Goal: Information Seeking & Learning: Find contact information

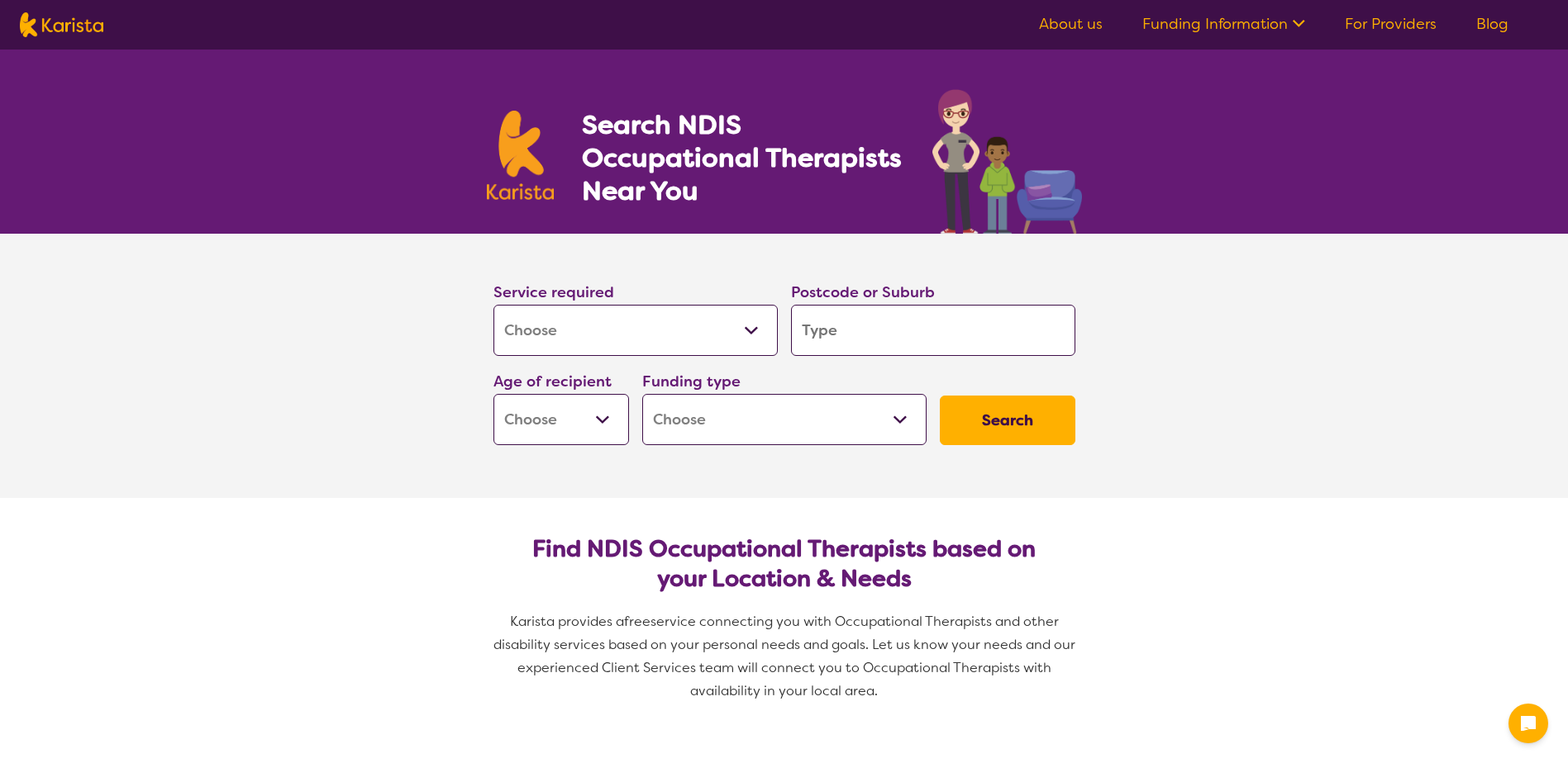
select select "[MEDICAL_DATA]"
click at [883, 325] on input "search" at bounding box center [932, 331] width 284 height 51
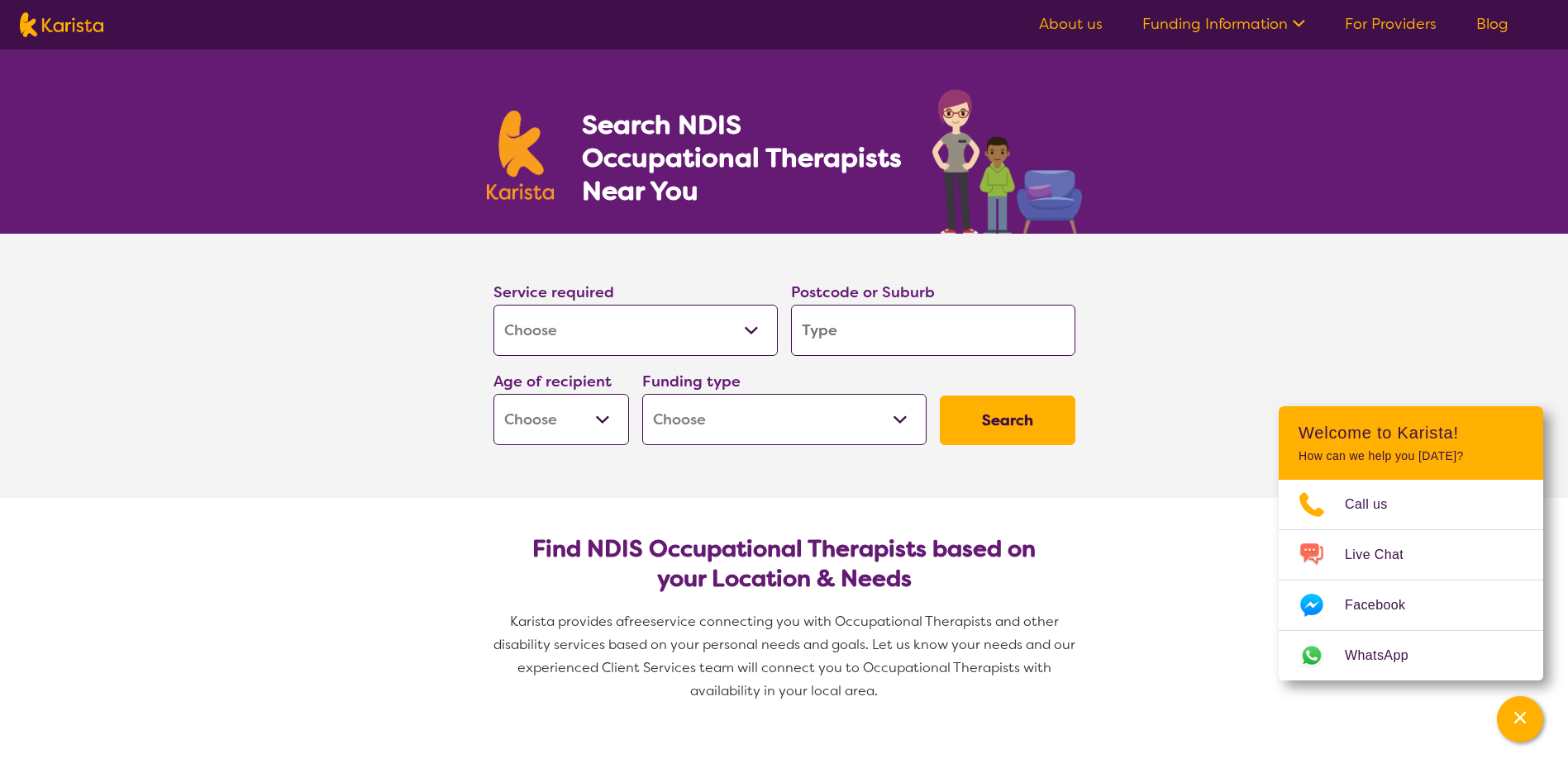
type input "5"
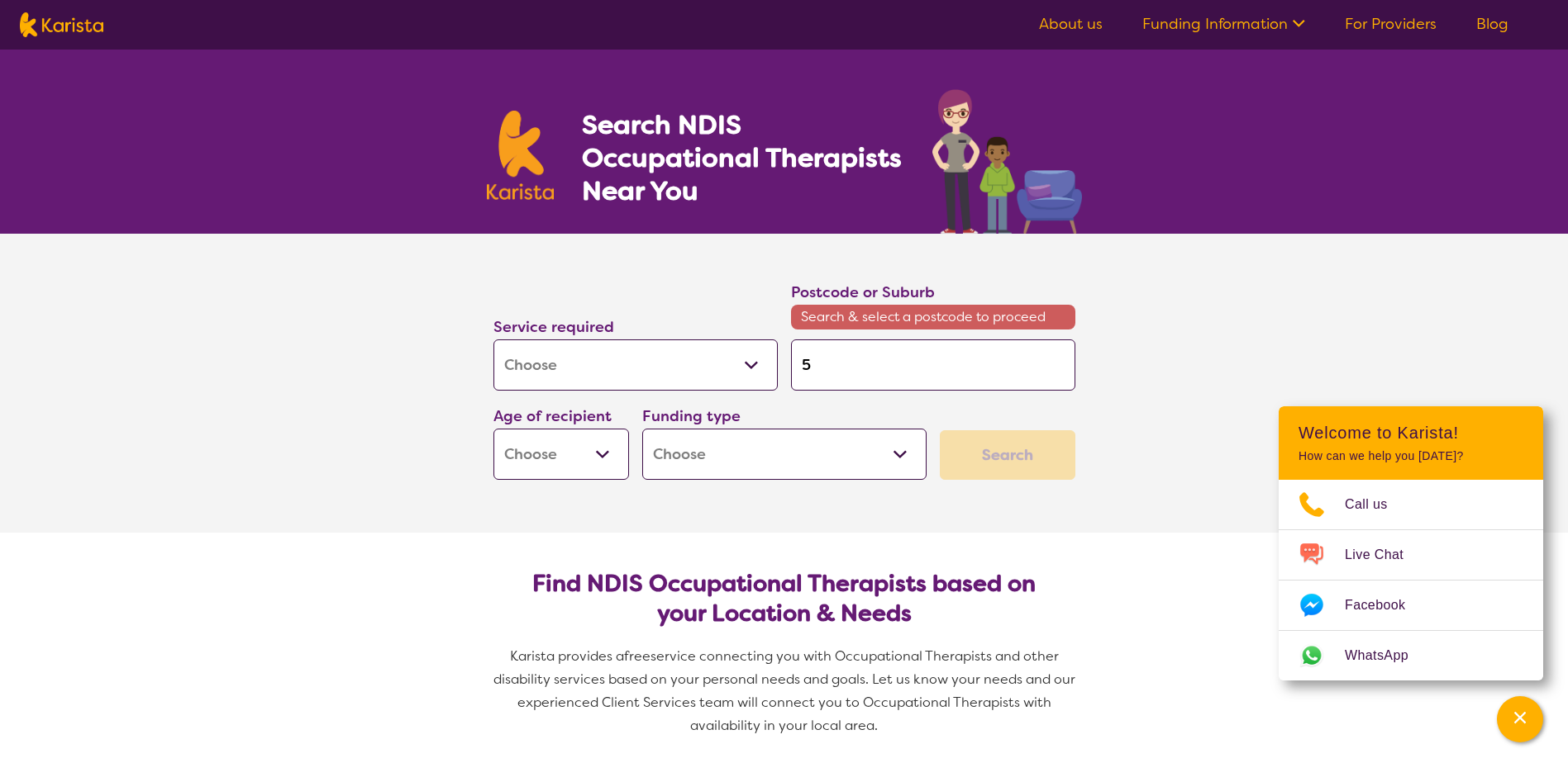
click at [884, 353] on input "5" at bounding box center [932, 365] width 284 height 51
type input "52"
type input "526"
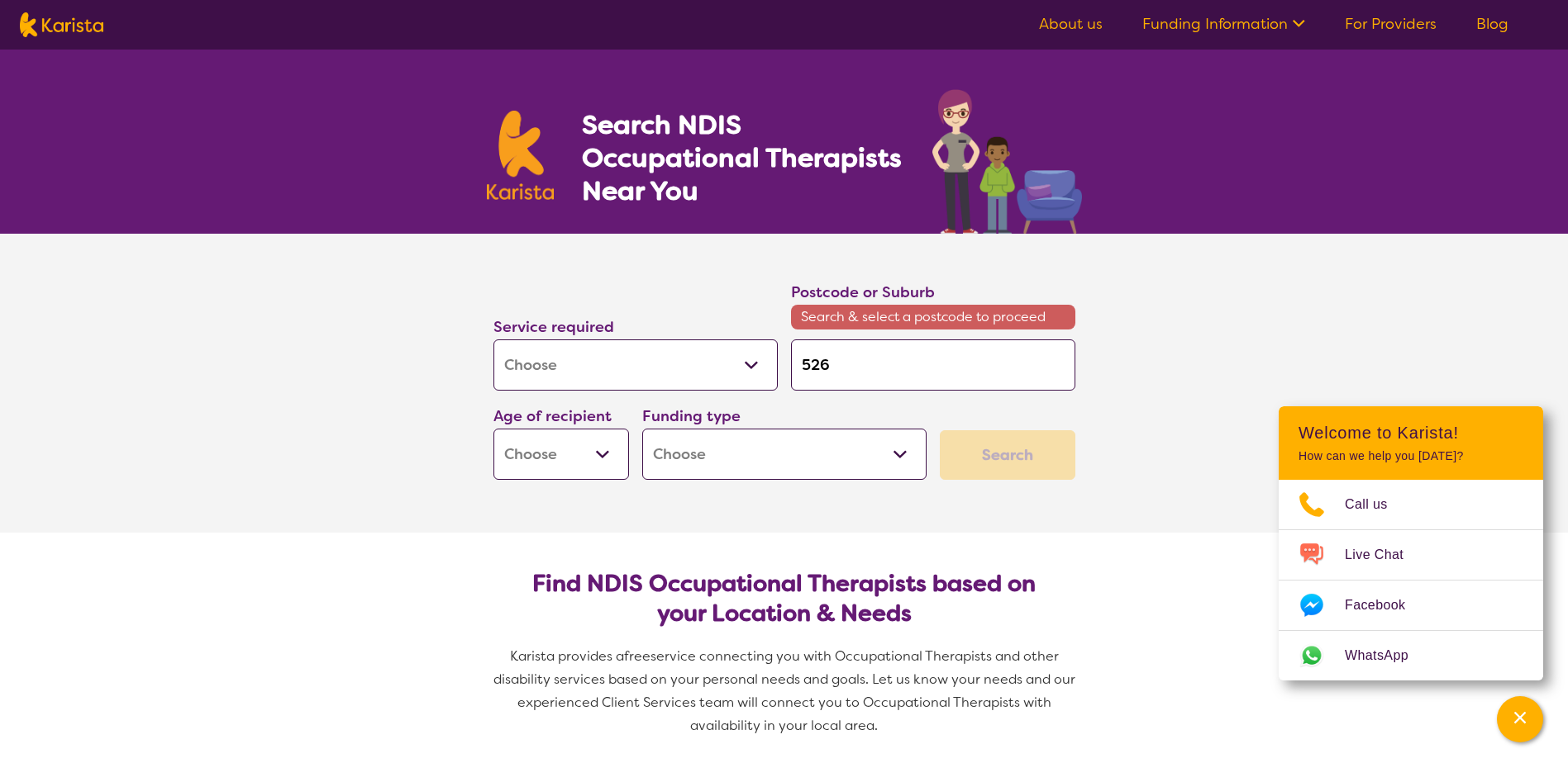
type input "5268"
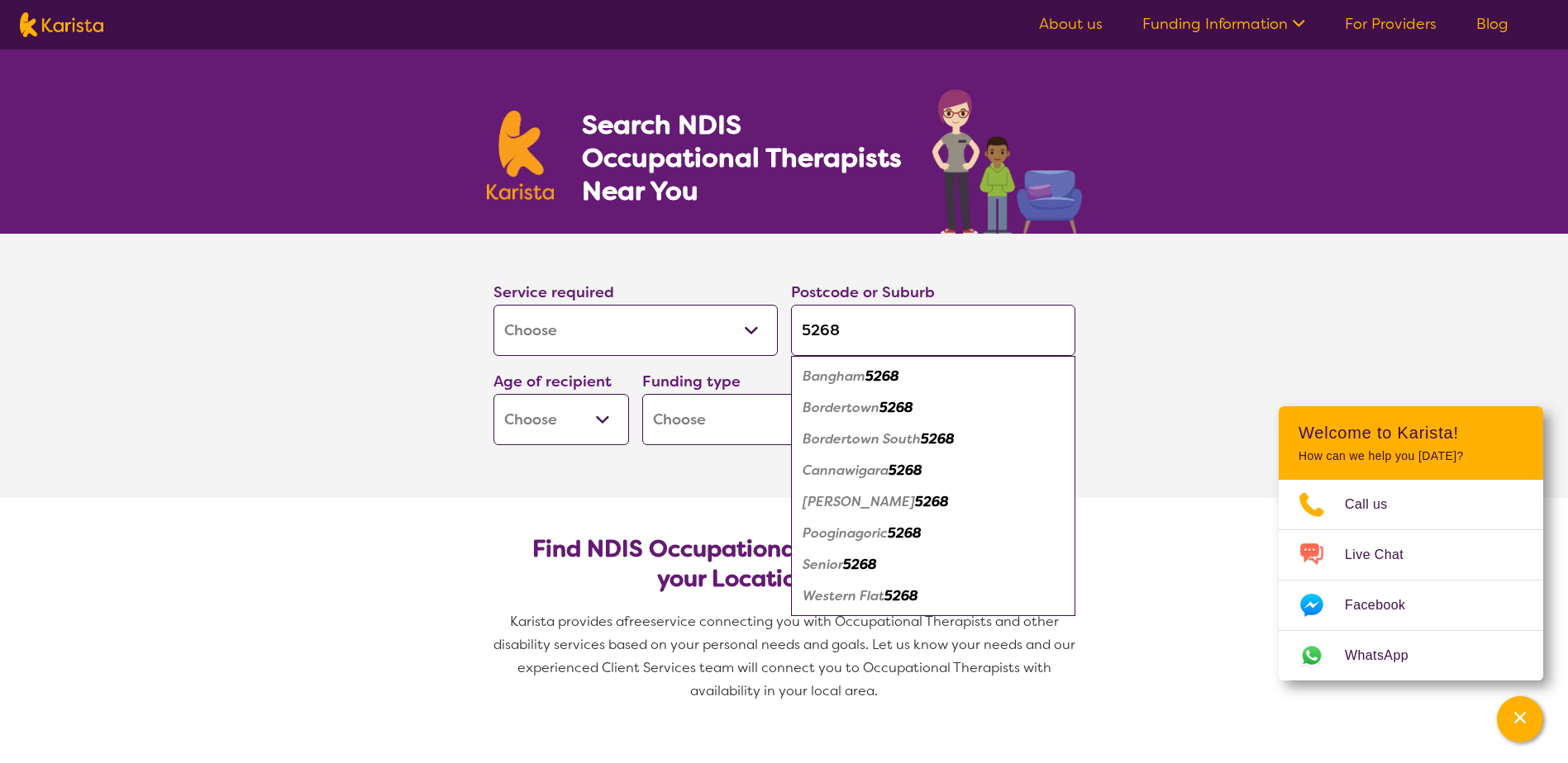
type input "5268"
click at [888, 412] on em "5268" at bounding box center [896, 408] width 34 height 18
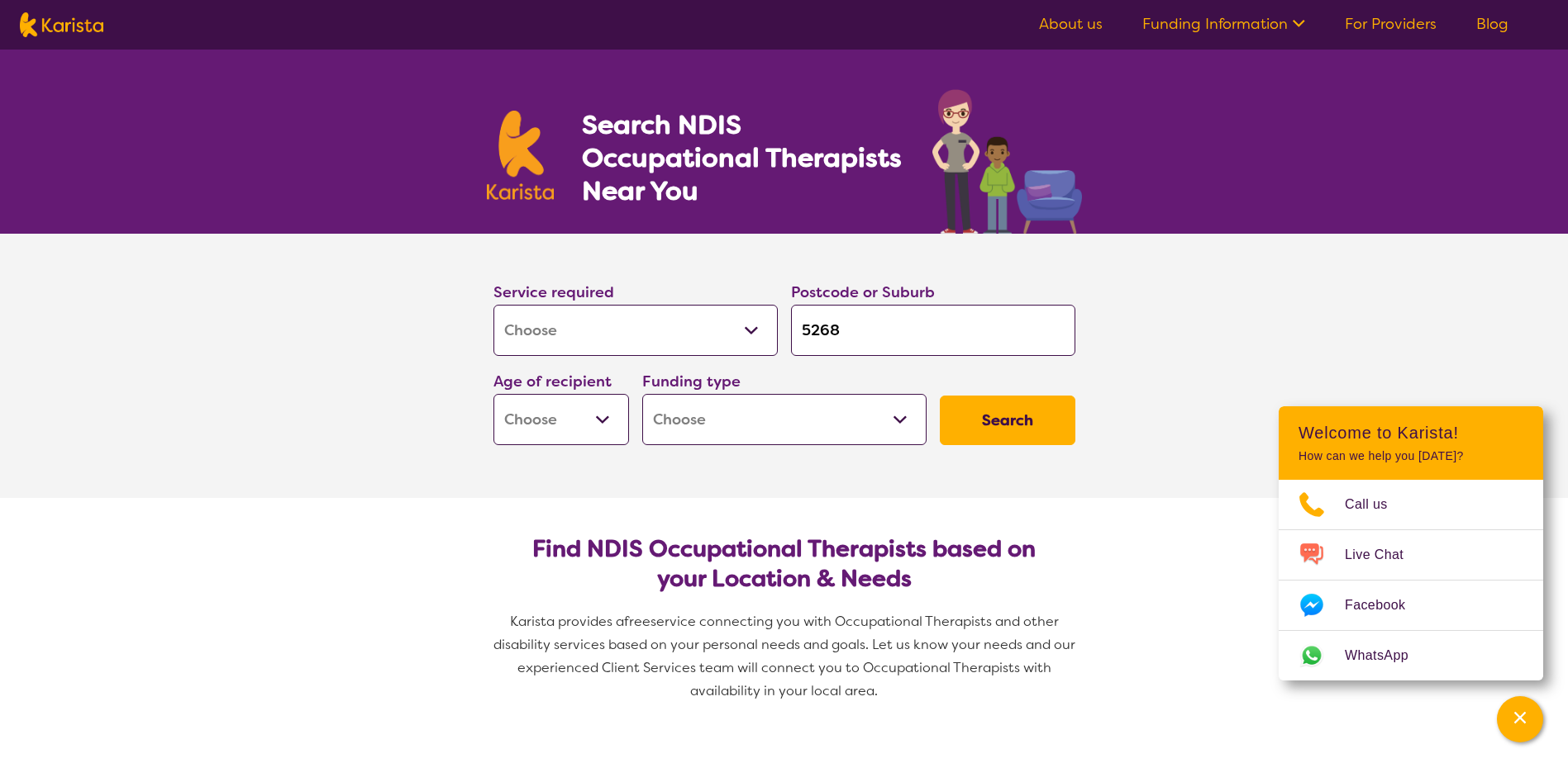
click at [963, 421] on button "Search" at bounding box center [1007, 421] width 136 height 49
click at [588, 407] on select "Early Childhood - 0 to 9 Child - 10 to 11 Adolescent - 12 to 17 Adult - 18 to 6…" at bounding box center [560, 420] width 136 height 51
select select "AD"
click at [493, 394] on select "Early Childhood - 0 to 9 Child - 10 to 11 Adolescent - 12 to 17 Adult - 18 to 6…" at bounding box center [560, 420] width 136 height 51
select select "AD"
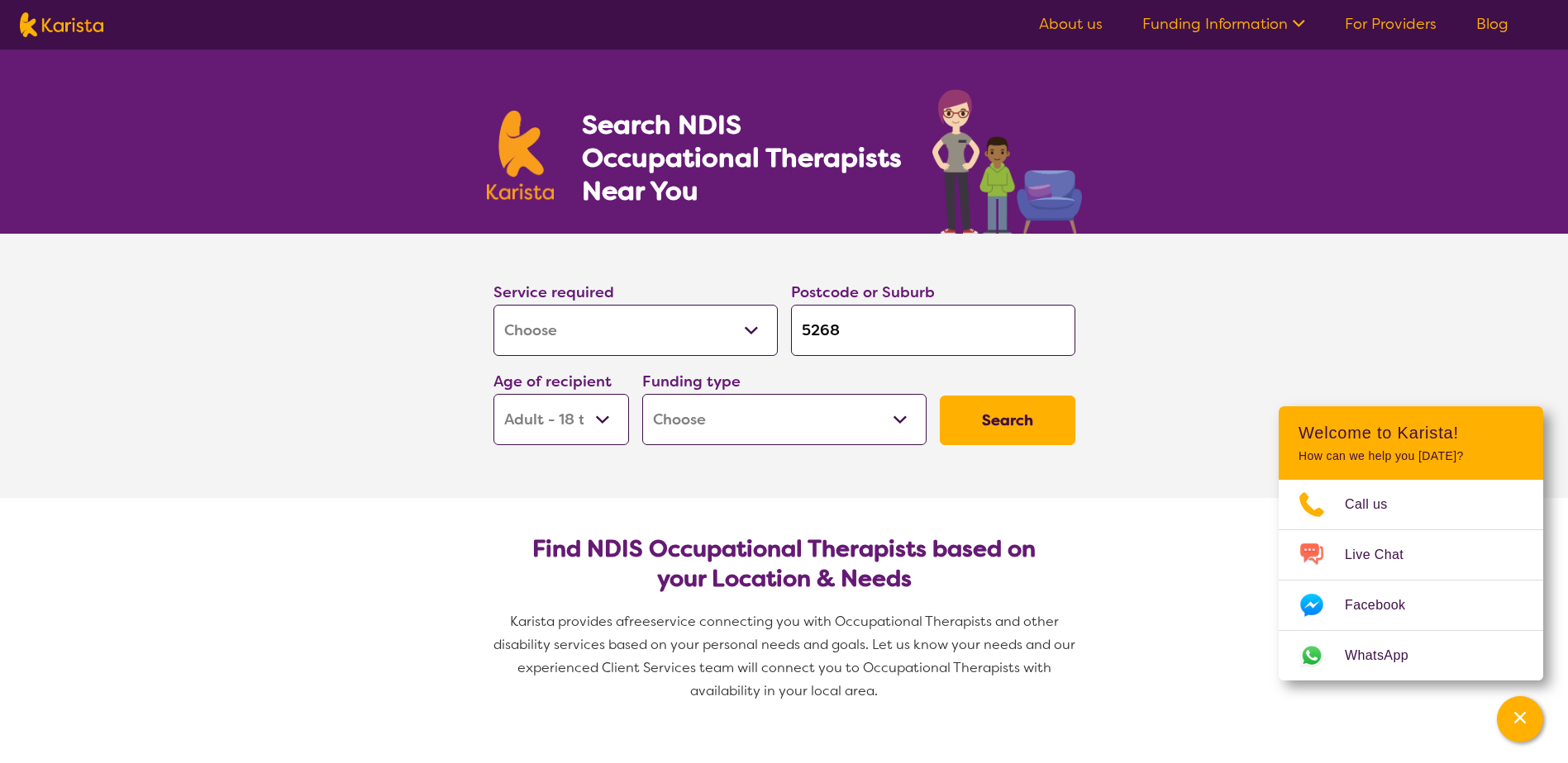
click at [768, 428] on select "Home Care Package (HCP) National Disability Insurance Scheme (NDIS) I don't know" at bounding box center [784, 420] width 284 height 51
select select "NDIS"
click at [642, 394] on select "Home Care Package (HCP) National Disability Insurance Scheme (NDIS) I don't know" at bounding box center [784, 420] width 284 height 51
select select "NDIS"
click at [995, 402] on button "Search" at bounding box center [1007, 421] width 136 height 49
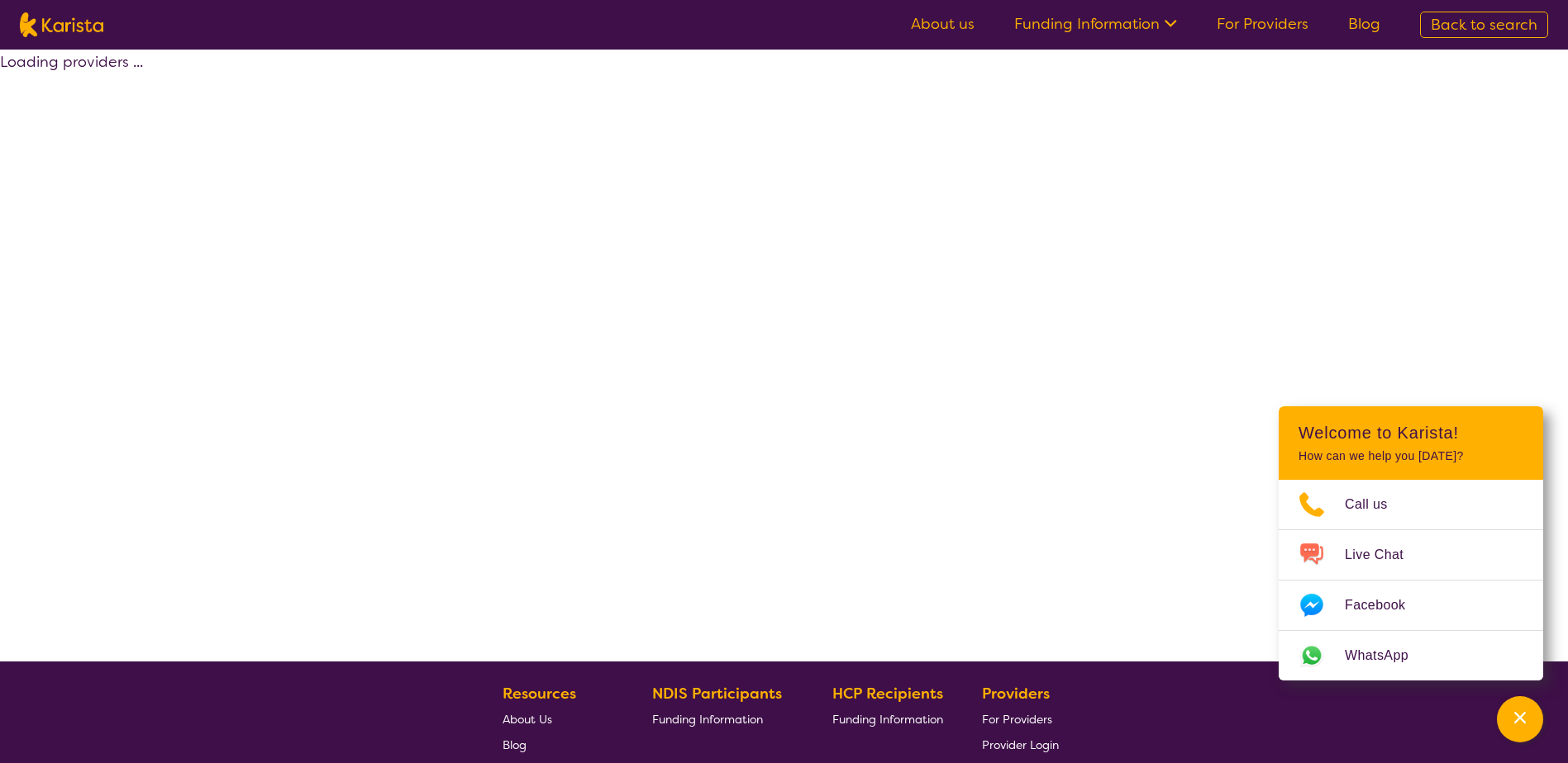
select select "by_score"
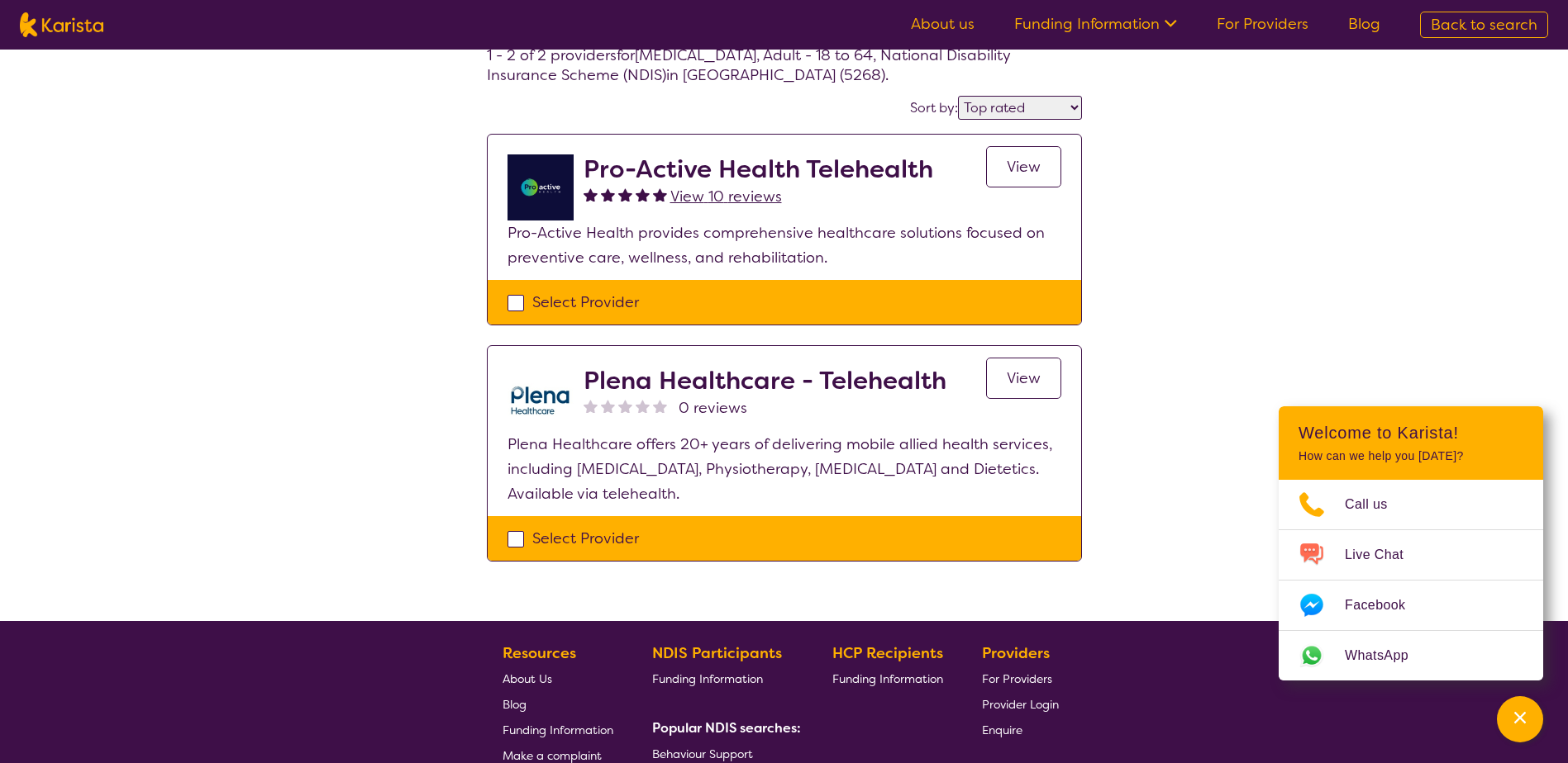
scroll to position [82, 0]
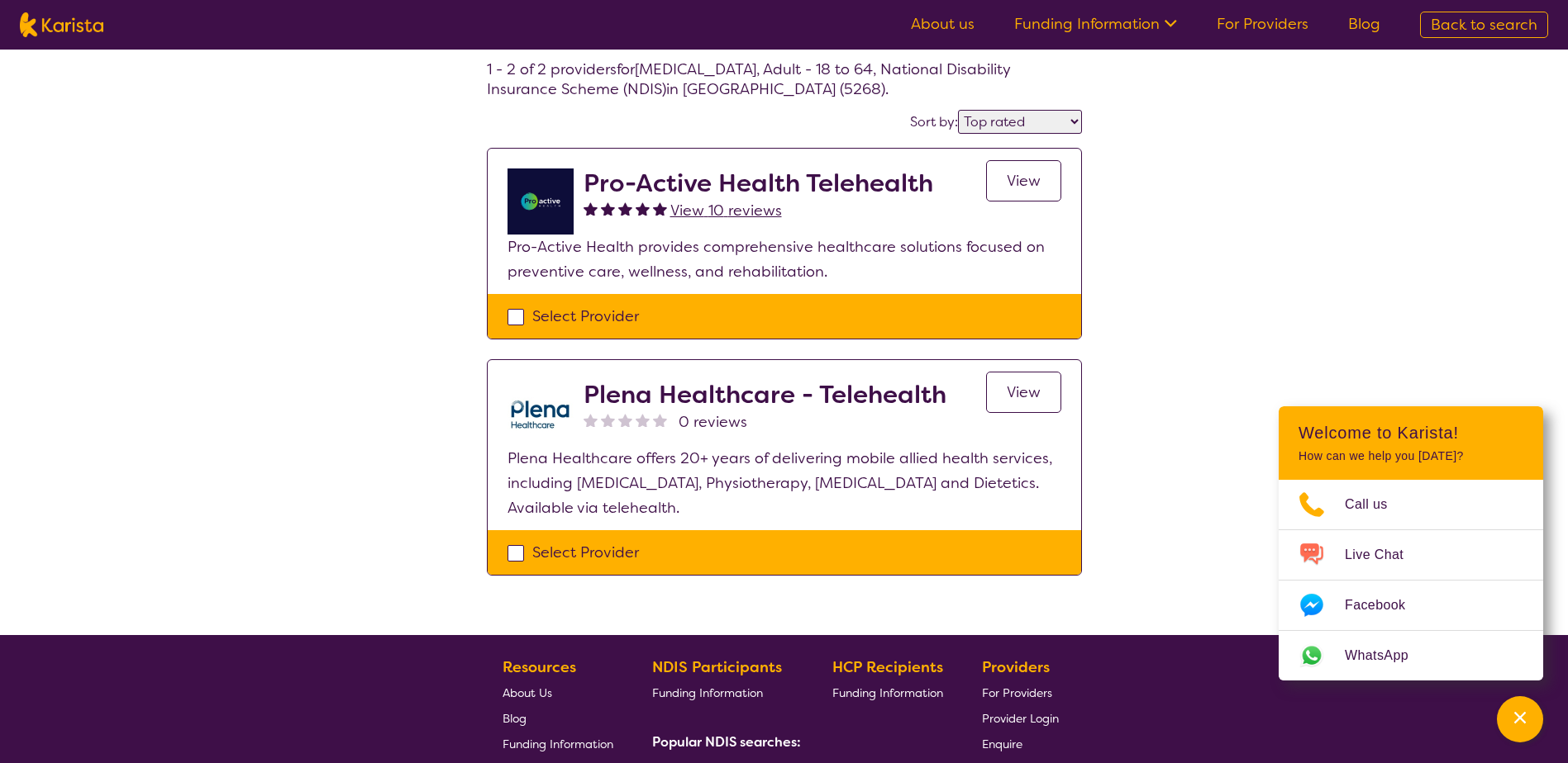
click at [1013, 392] on span "View" at bounding box center [1024, 393] width 34 height 20
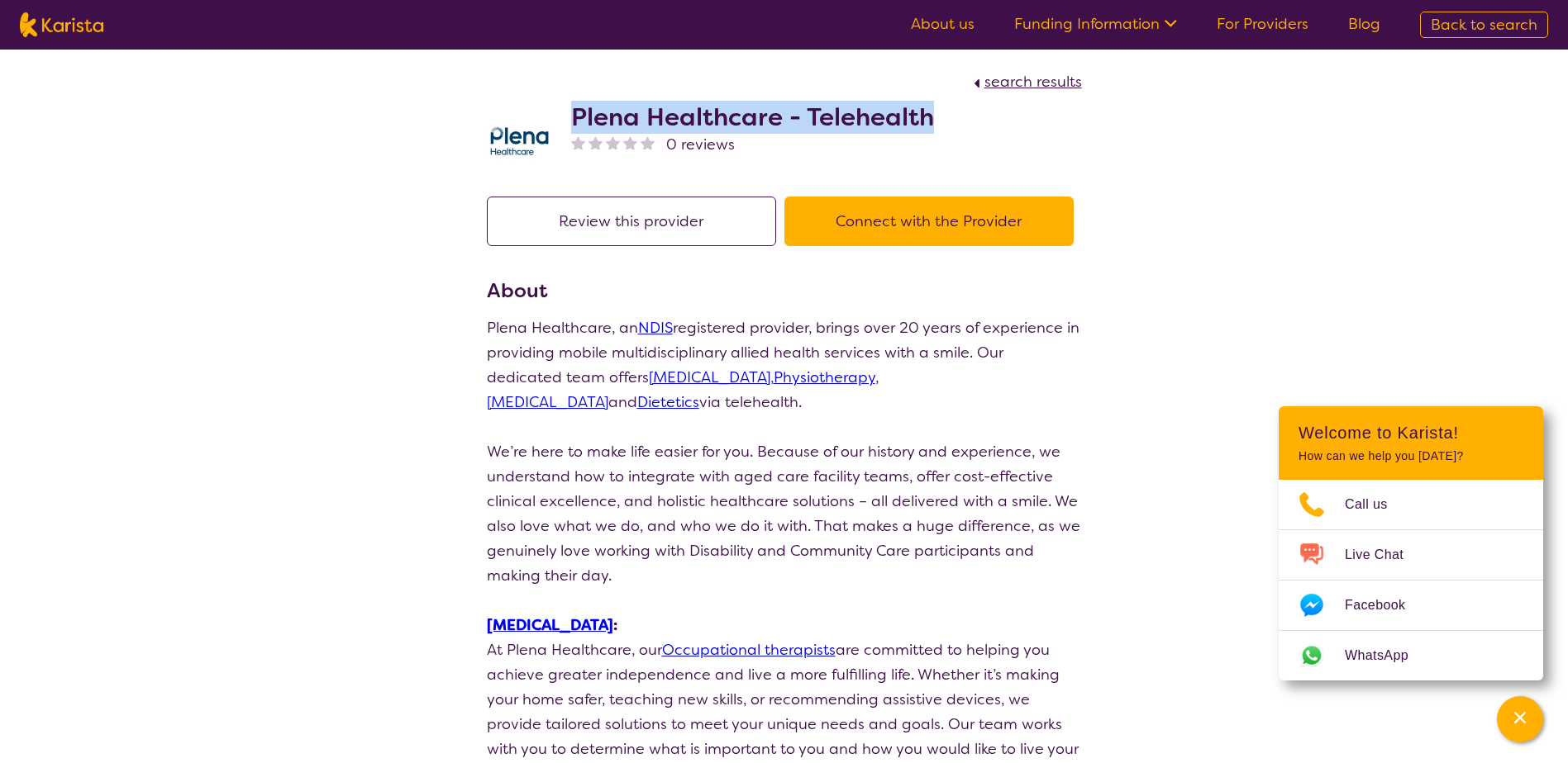
drag, startPoint x: 569, startPoint y: 105, endPoint x: 947, endPoint y: 117, distance: 378.2
click at [947, 117] on div "Plena Healthcare - Telehealth 0 reviews" at bounding box center [784, 135] width 595 height 82
copy h2 "Plena Healthcare - Telehealth"
